Goal: Transaction & Acquisition: Purchase product/service

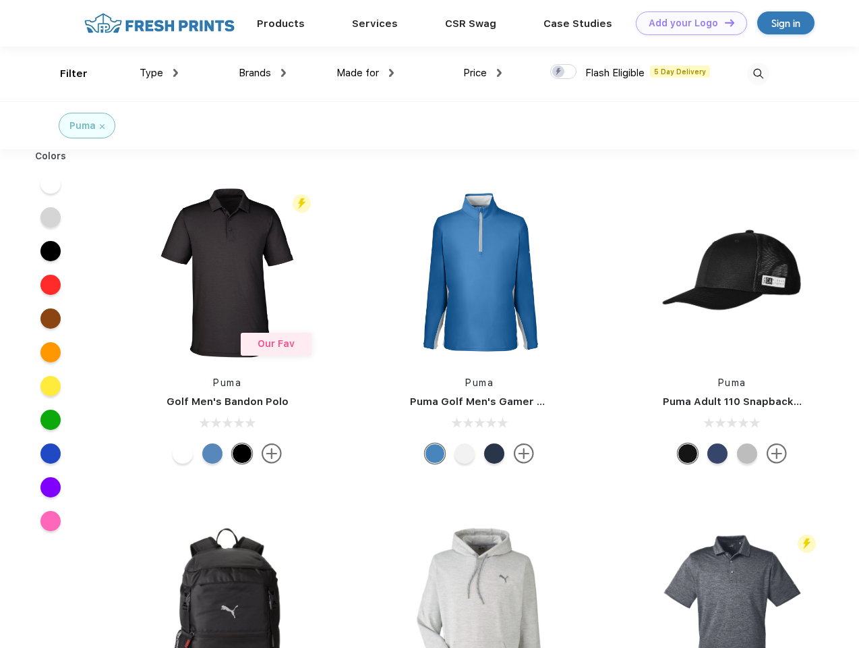
click at [687, 23] on link "Add your Logo Design Tool" at bounding box center [691, 23] width 111 height 24
click at [0, 0] on div "Design Tool" at bounding box center [0, 0] width 0 height 0
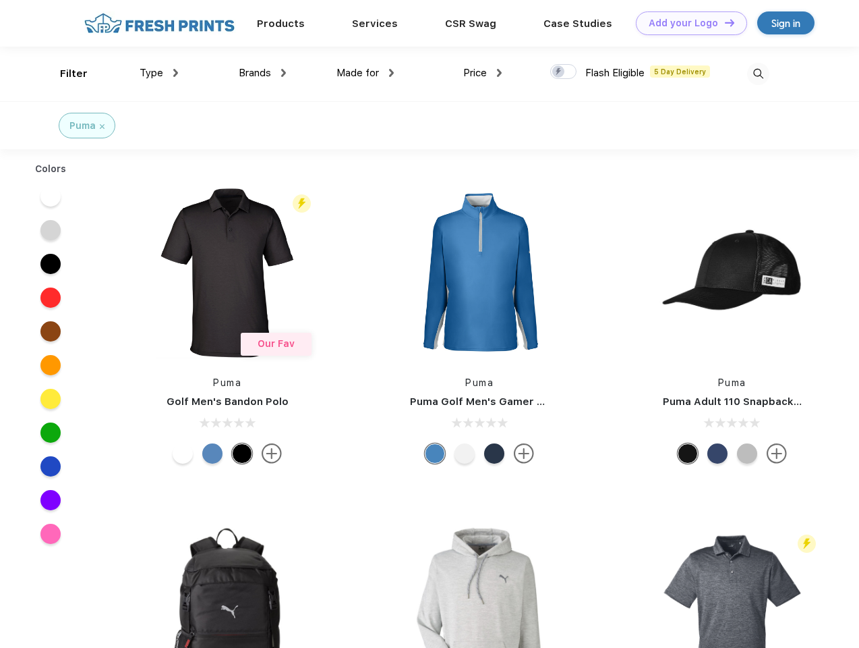
click at [724, 22] on link "Add your Logo Design Tool" at bounding box center [691, 23] width 111 height 24
click at [65, 74] on div "Filter" at bounding box center [74, 74] width 28 height 16
click at [159, 73] on span "Type" at bounding box center [152, 73] width 24 height 12
click at [262, 73] on span "Brands" at bounding box center [255, 73] width 32 height 12
click at [366, 73] on span "Made for" at bounding box center [358, 73] width 42 height 12
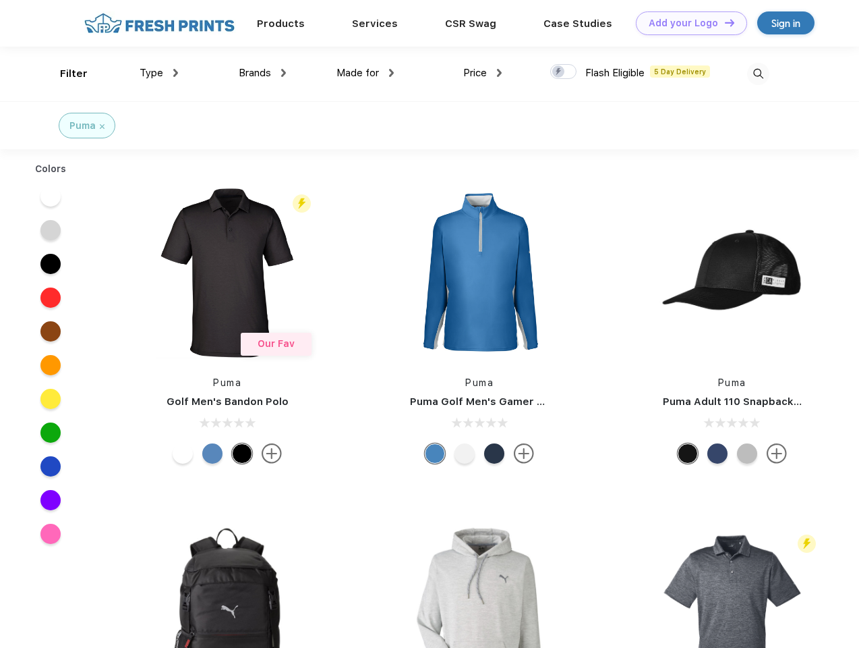
click at [483, 73] on span "Price" at bounding box center [475, 73] width 24 height 12
click at [564, 72] on div at bounding box center [563, 71] width 26 height 15
click at [559, 72] on input "checkbox" at bounding box center [554, 67] width 9 height 9
click at [758, 74] on img at bounding box center [758, 74] width 22 height 22
